Goal: Information Seeking & Learning: Learn about a topic

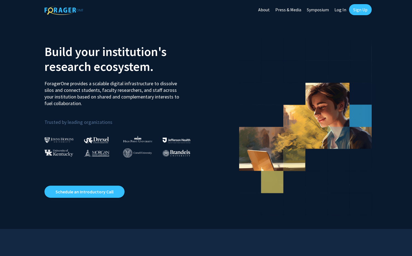
click at [341, 10] on link "Log In" at bounding box center [339, 9] width 17 height 19
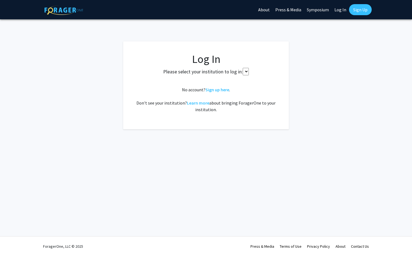
select select
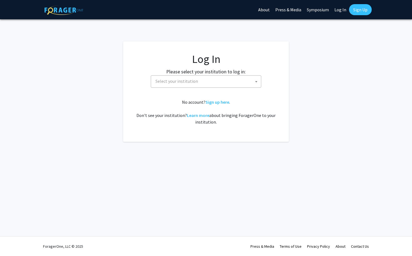
click at [236, 84] on span "Select your institution" at bounding box center [207, 81] width 108 height 11
type input "u"
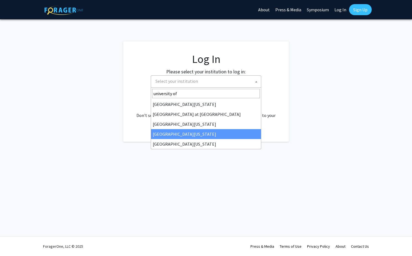
type input "university of"
select select "31"
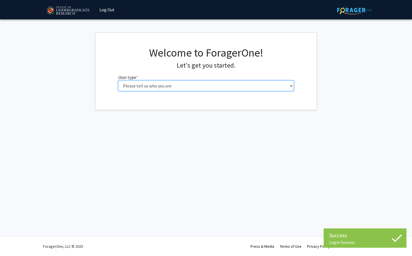
click at [179, 87] on select "Please tell us who you are Undergraduate Student Master's Student Doctoral Cand…" at bounding box center [206, 86] width 176 height 10
select select "1: undergrad"
click at [118, 81] on select "Please tell us who you are Undergraduate Student Master's Student Doctoral Cand…" at bounding box center [206, 86] width 176 height 10
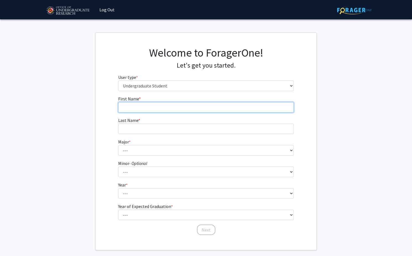
click at [155, 109] on input "First Name * required" at bounding box center [206, 107] width 176 height 10
type input "Abir"
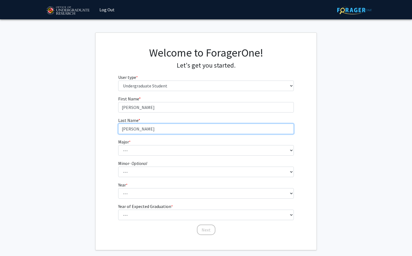
type input "Modak"
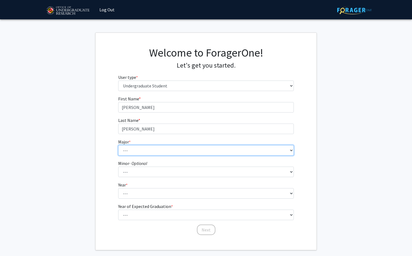
click at [132, 148] on select "--- Accounting Aerospace Engineering African American and Africana Studies Agri…" at bounding box center [206, 150] width 176 height 10
select select "28: 2329"
click at [118, 145] on select "--- Accounting Aerospace Engineering African American and Africana Studies Agri…" at bounding box center [206, 150] width 176 height 10
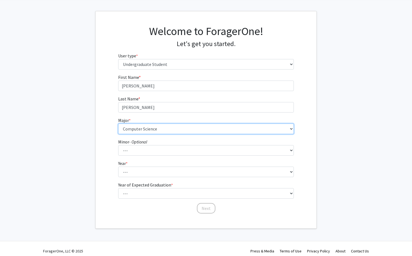
scroll to position [25, 0]
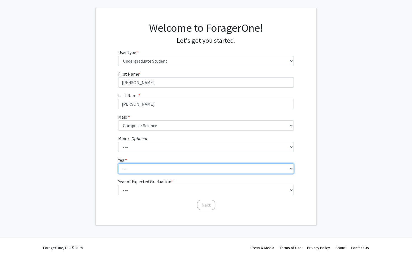
click at [142, 168] on select "--- First-year Sophomore Junior Senior Postbaccalaureate Certificate" at bounding box center [206, 168] width 176 height 10
select select "1: first-year"
click at [118, 163] on select "--- First-year Sophomore Junior Senior Postbaccalaureate Certificate" at bounding box center [206, 168] width 176 height 10
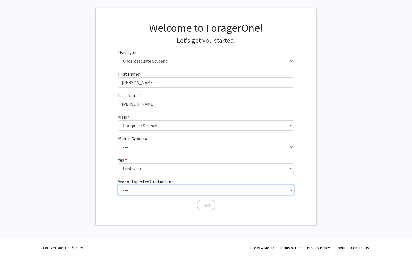
click at [143, 187] on select "--- 2025 2026 2027 2028 2029 2030 2031 2032 2033 2034" at bounding box center [206, 190] width 176 height 10
select select "4: 2028"
click at [118, 185] on select "--- 2025 2026 2027 2028 2029 2030 2031 2032 2033 2034" at bounding box center [206, 190] width 176 height 10
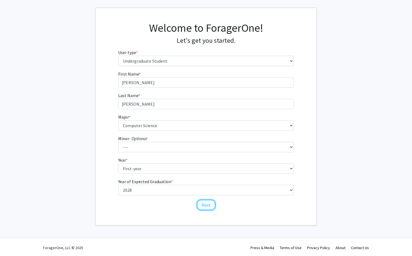
click at [202, 203] on button "Next" at bounding box center [206, 205] width 18 height 10
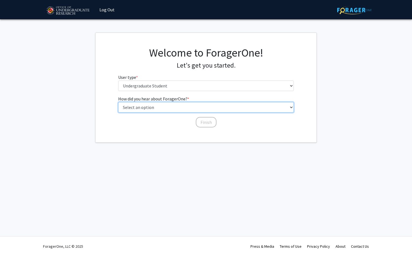
click at [183, 110] on select "Select an option Peer/student recommendation Faculty/staff recommendation Unive…" at bounding box center [206, 107] width 176 height 10
select select "3: university_website"
click at [118, 102] on select "Select an option Peer/student recommendation Faculty/staff recommendation Unive…" at bounding box center [206, 107] width 176 height 10
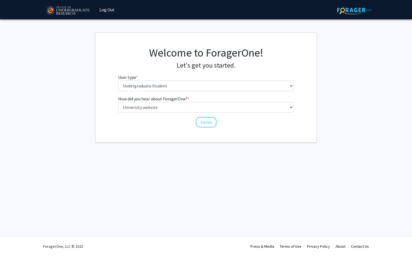
click at [196, 118] on div "Finish" at bounding box center [206, 120] width 176 height 6
click at [203, 121] on button "Finish" at bounding box center [206, 122] width 21 height 10
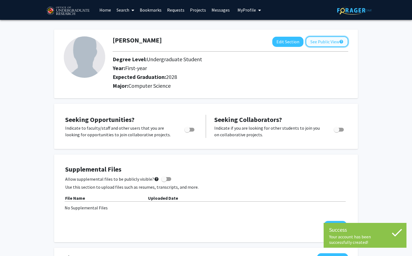
click at [325, 42] on button "See Public View help" at bounding box center [326, 41] width 42 height 10
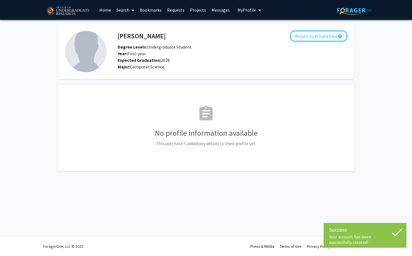
click at [322, 35] on button "Return to Private View help" at bounding box center [318, 36] width 56 height 10
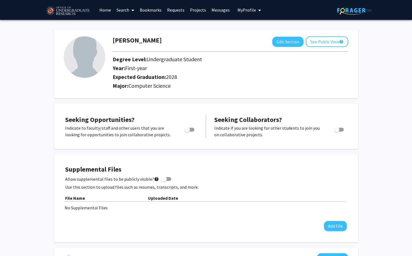
click at [129, 8] on link "Search" at bounding box center [125, 9] width 23 height 19
click at [127, 25] on span "Faculty/Staff" at bounding box center [134, 25] width 41 height 11
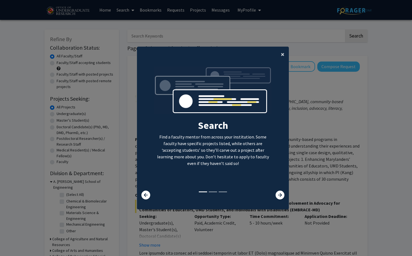
click at [281, 52] on span "×" at bounding box center [283, 54] width 4 height 9
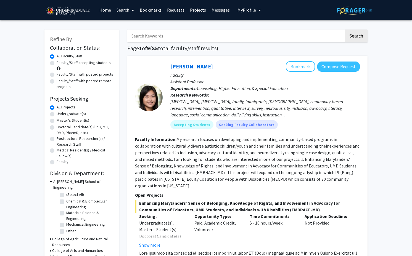
scroll to position [6, 0]
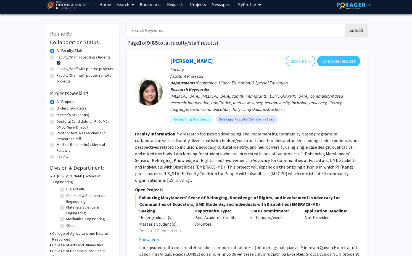
click at [57, 108] on label "Undergraduate(s)" at bounding box center [71, 108] width 29 height 6
click at [57, 108] on input "Undergraduate(s)" at bounding box center [59, 107] width 4 height 4
radio input "true"
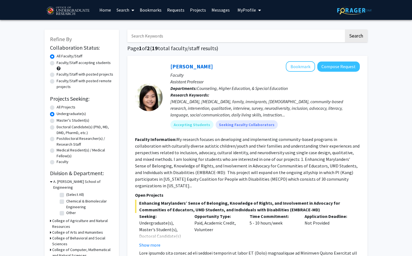
click at [57, 65] on label "Faculty/Staff accepting students" at bounding box center [84, 63] width 54 height 6
click at [57, 63] on input "Faculty/Staff accepting students" at bounding box center [59, 62] width 4 height 4
radio input "true"
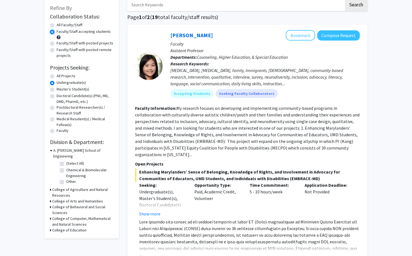
scroll to position [32, 0]
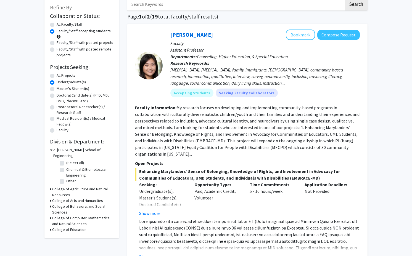
click at [62, 215] on h3 "College of Computer, Mathematical and Natural Sciences" at bounding box center [82, 221] width 61 height 12
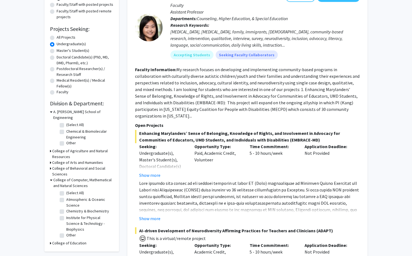
scroll to position [75, 0]
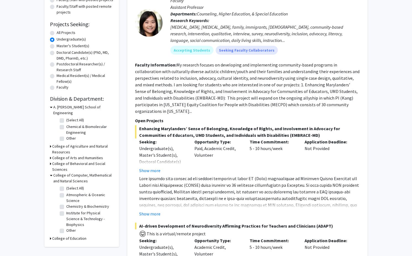
click at [66, 185] on label "(Select All)" at bounding box center [75, 188] width 18 height 6
click at [66, 185] on input "(Select All)" at bounding box center [68, 187] width 4 height 4
checkbox input "true"
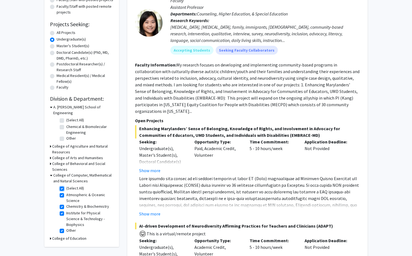
checkbox input "true"
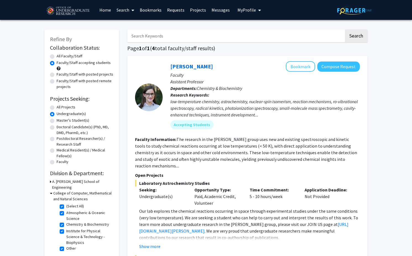
click at [196, 9] on link "Projects" at bounding box center [198, 9] width 22 height 19
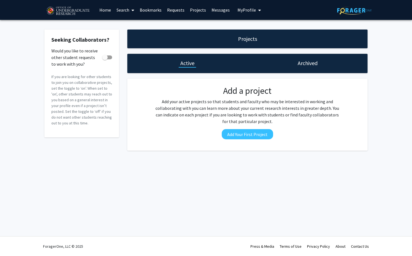
click at [104, 8] on link "Home" at bounding box center [105, 9] width 17 height 19
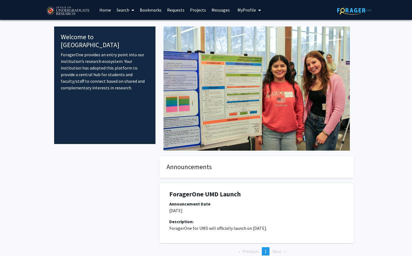
click at [150, 12] on link "Bookmarks" at bounding box center [150, 9] width 27 height 19
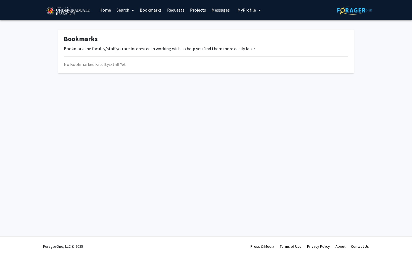
click at [117, 12] on link "Search" at bounding box center [125, 9] width 23 height 19
click at [133, 23] on span "Faculty/Staff" at bounding box center [134, 25] width 41 height 11
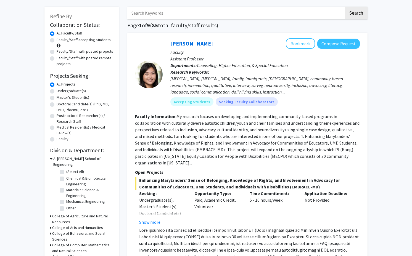
scroll to position [19, 0]
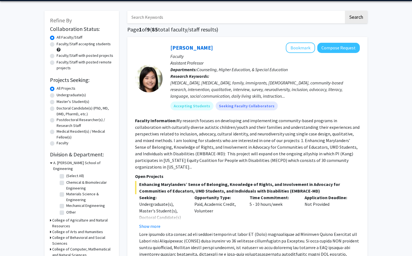
click at [62, 56] on label "Faculty/Staff with posted projects" at bounding box center [85, 56] width 57 height 6
click at [60, 56] on input "Faculty/Staff with posted projects" at bounding box center [59, 55] width 4 height 4
radio input "true"
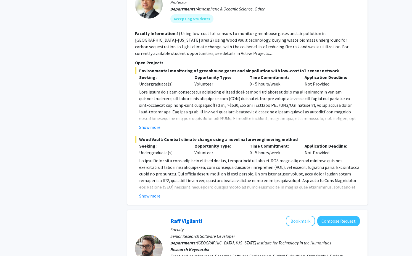
scroll to position [1045, 0]
click at [156, 192] on button "Show more" at bounding box center [149, 195] width 21 height 7
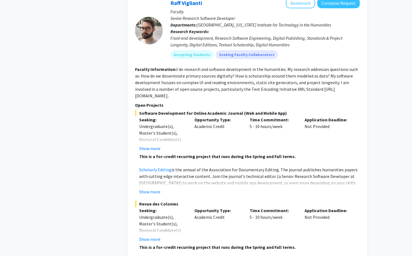
scroll to position [1411, 0]
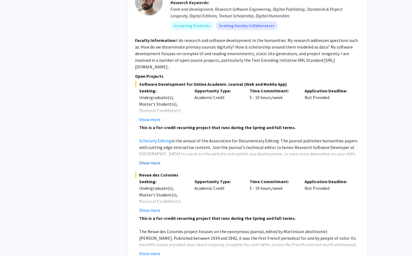
click at [156, 159] on button "Show more" at bounding box center [149, 162] width 21 height 7
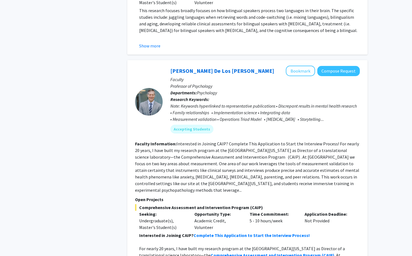
scroll to position [2441, 0]
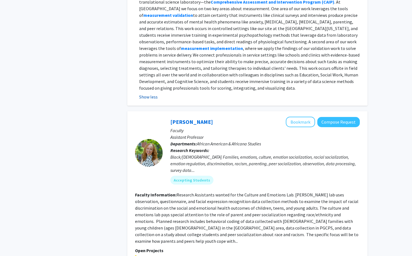
scroll to position [2770, 0]
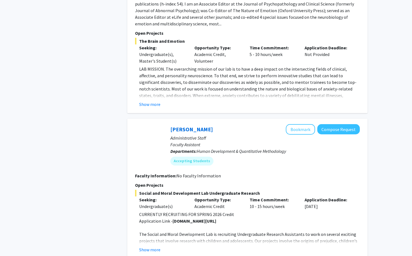
scroll to position [1280, 0]
